Goal: Information Seeking & Learning: Learn about a topic

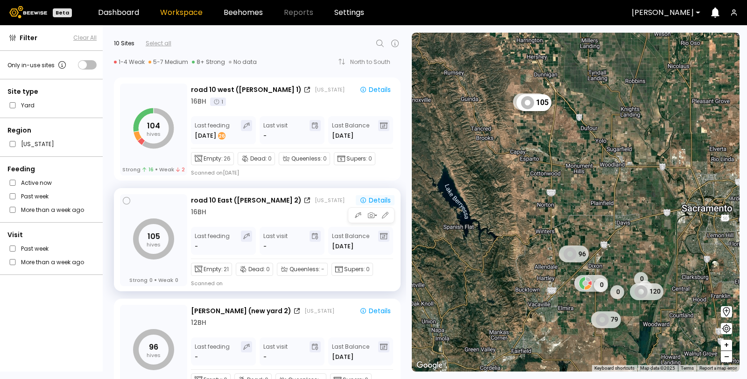
click at [384, 200] on div "Details" at bounding box center [374, 200] width 31 height 8
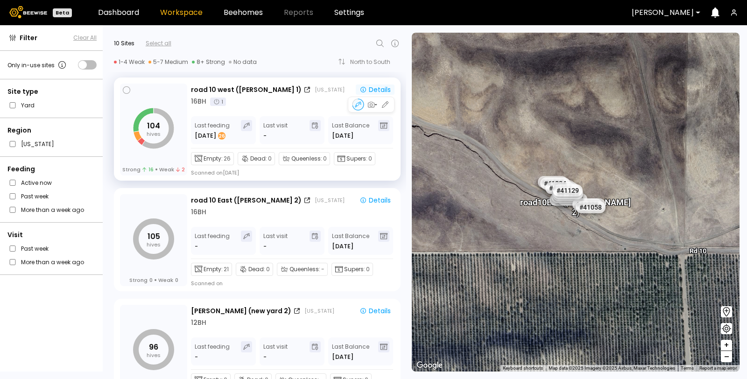
click at [375, 85] on div "Details" at bounding box center [374, 89] width 31 height 8
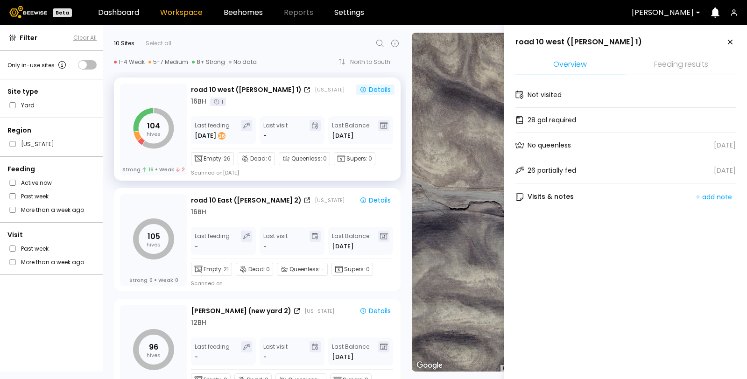
click at [660, 60] on li "Feeding results" at bounding box center [680, 65] width 109 height 20
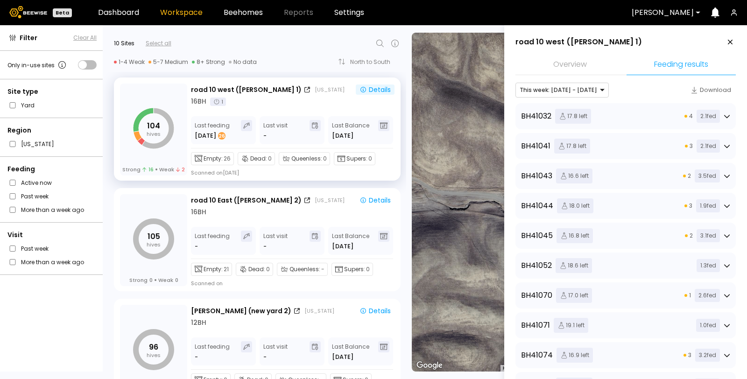
click at [633, 118] on div "BH 41032 17.8 left 4 2.1 fed" at bounding box center [625, 116] width 209 height 15
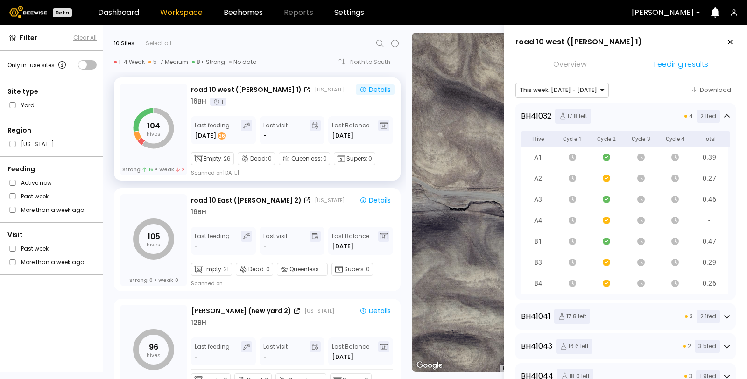
click at [633, 118] on div "BH 41032 17.8 left 4 2.1 fed" at bounding box center [625, 116] width 209 height 15
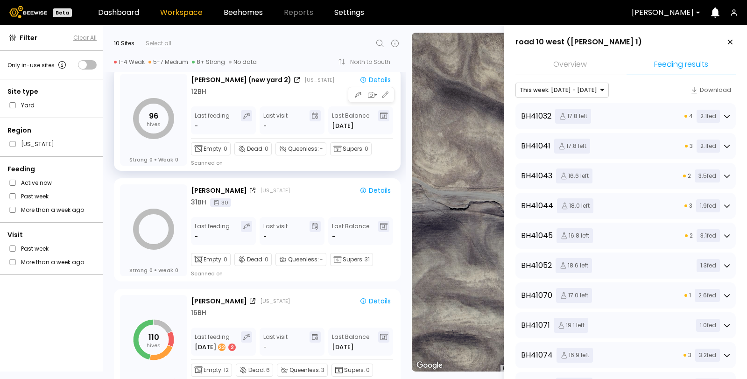
scroll to position [231, 0]
click at [601, 114] on div "BH 41032 17.8 left 4 2.1 fed" at bounding box center [625, 116] width 209 height 15
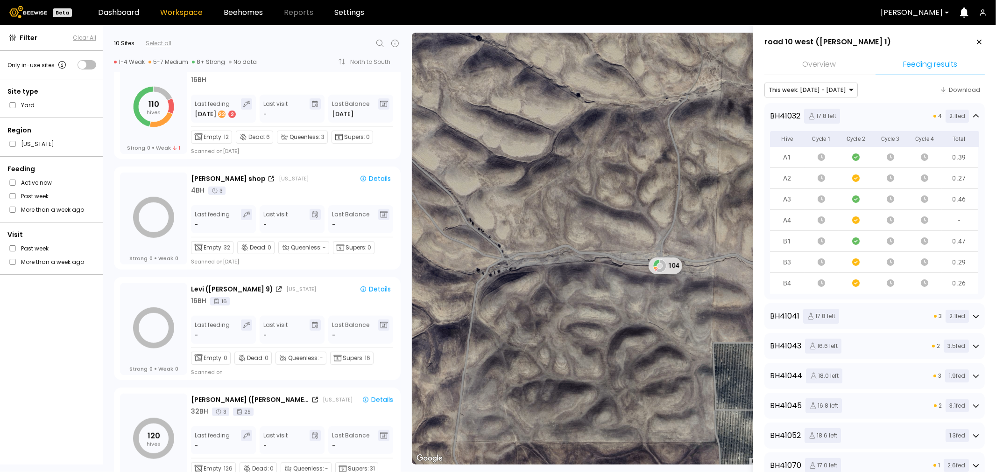
scroll to position [91, 0]
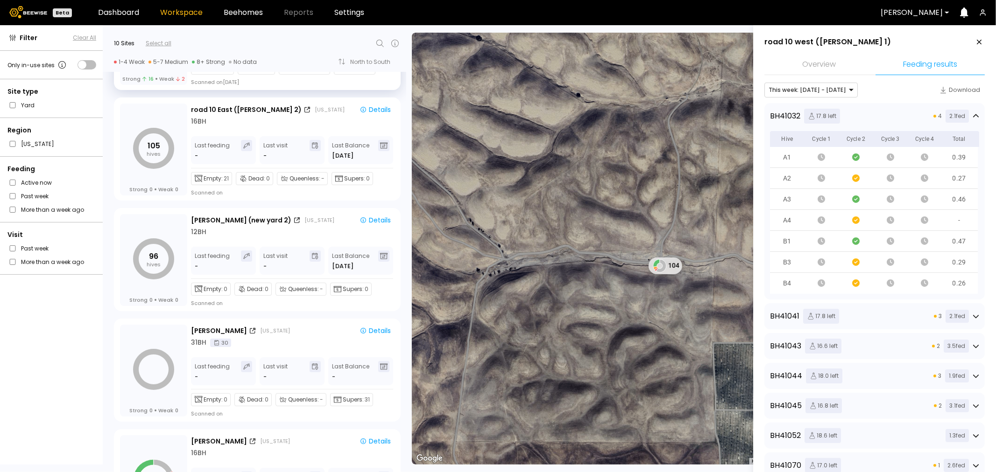
click at [746, 40] on icon at bounding box center [978, 41] width 11 height 11
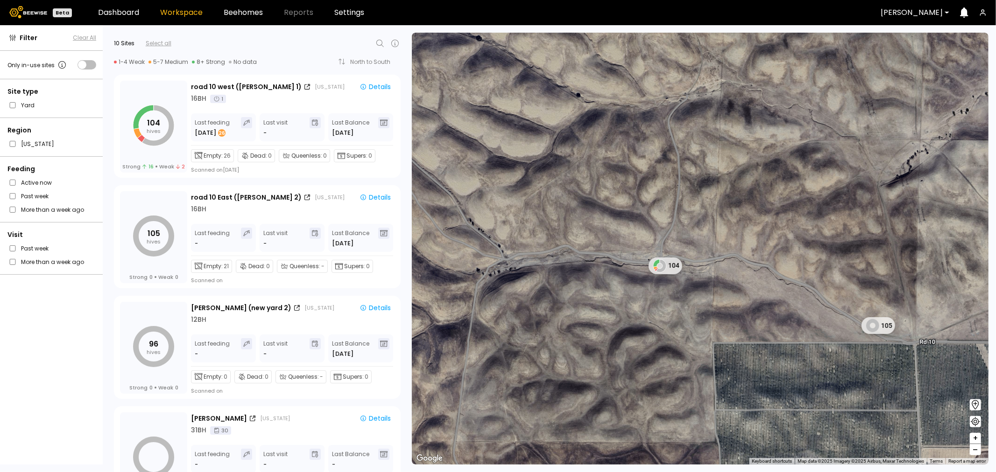
scroll to position [0, 0]
